Goal: Find specific page/section: Find specific page/section

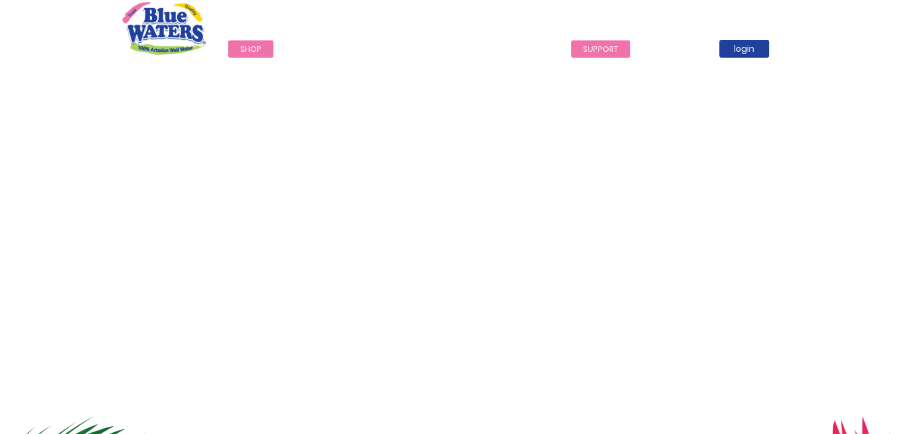
click at [587, 48] on link "support" at bounding box center [600, 48] width 59 height 17
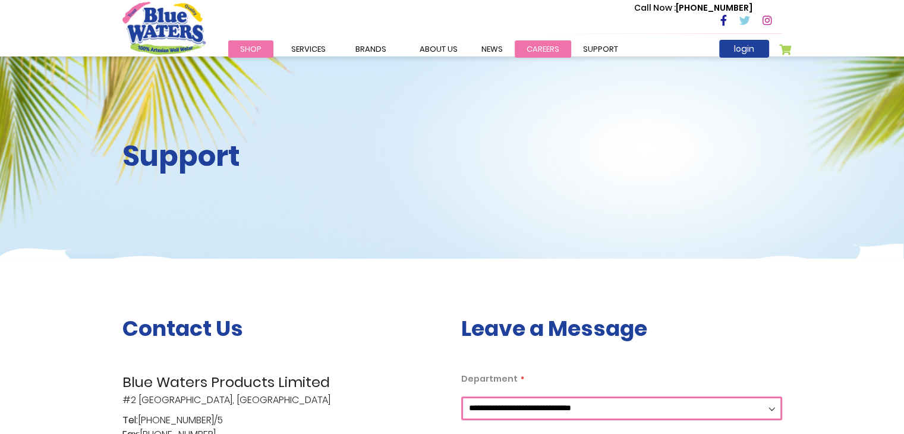
click at [540, 51] on link "careers" at bounding box center [543, 48] width 56 height 17
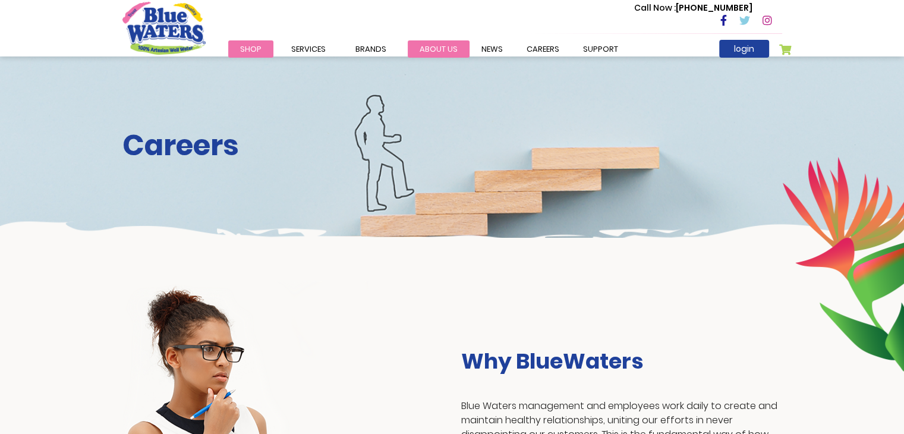
click at [437, 51] on link "about us" at bounding box center [439, 48] width 62 height 17
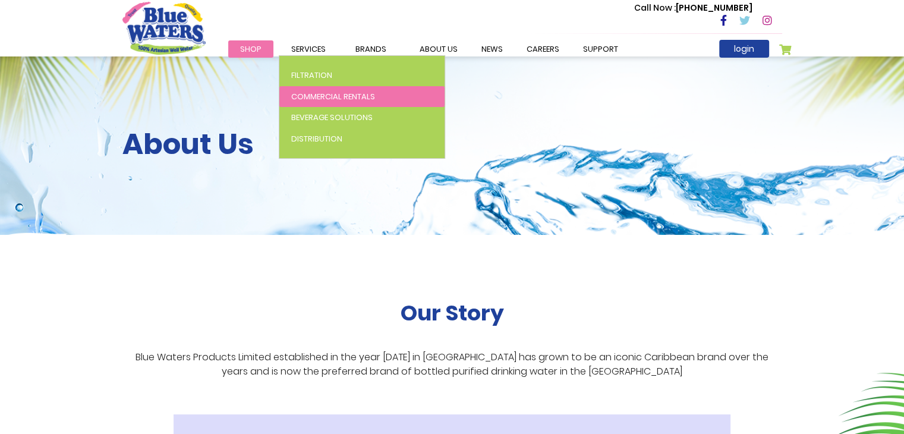
click at [315, 95] on span "Commercial Rentals" at bounding box center [333, 96] width 84 height 11
